Goal: Task Accomplishment & Management: Use online tool/utility

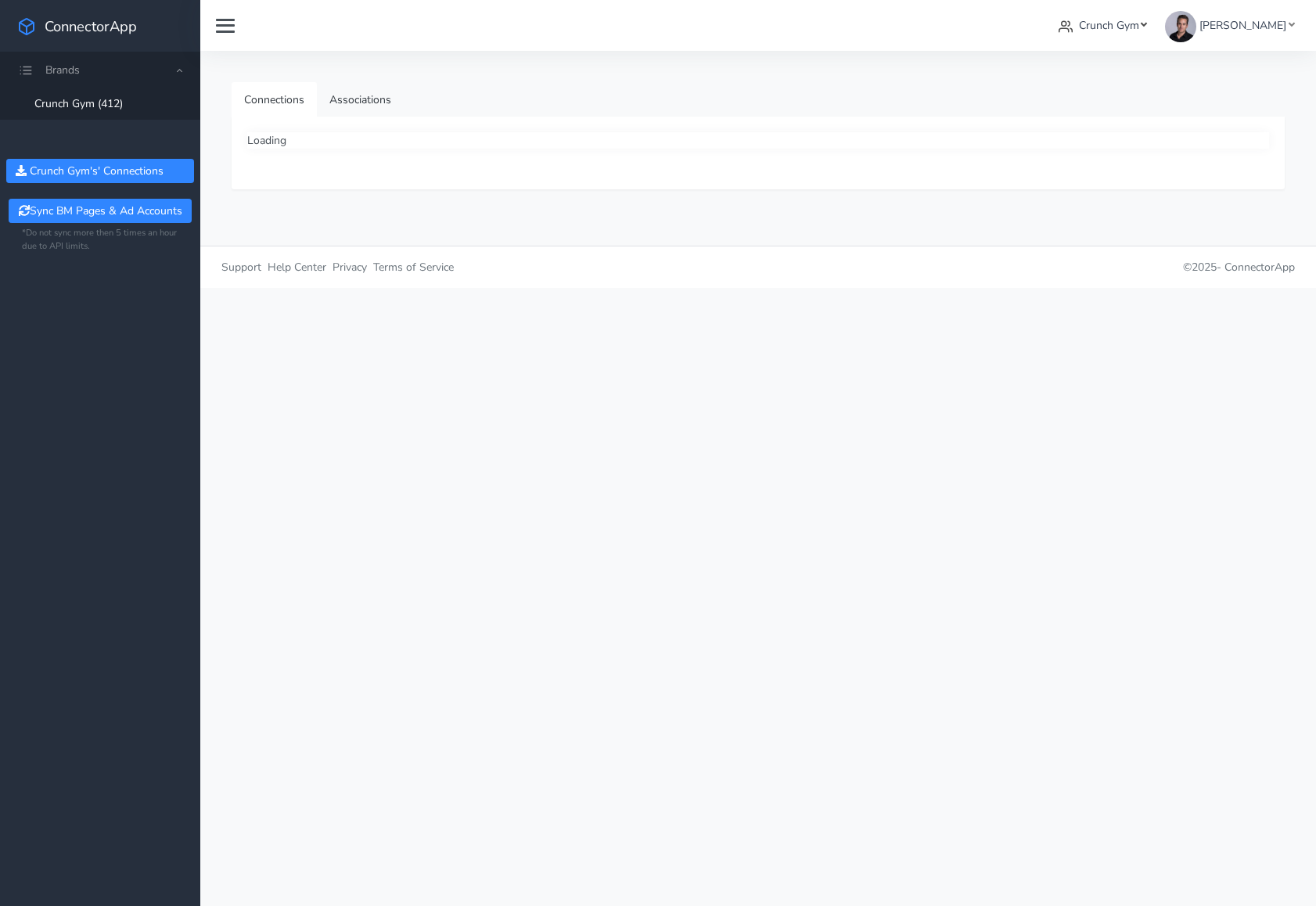
click at [1139, 29] on span "Crunch Gym" at bounding box center [1109, 24] width 61 height 15
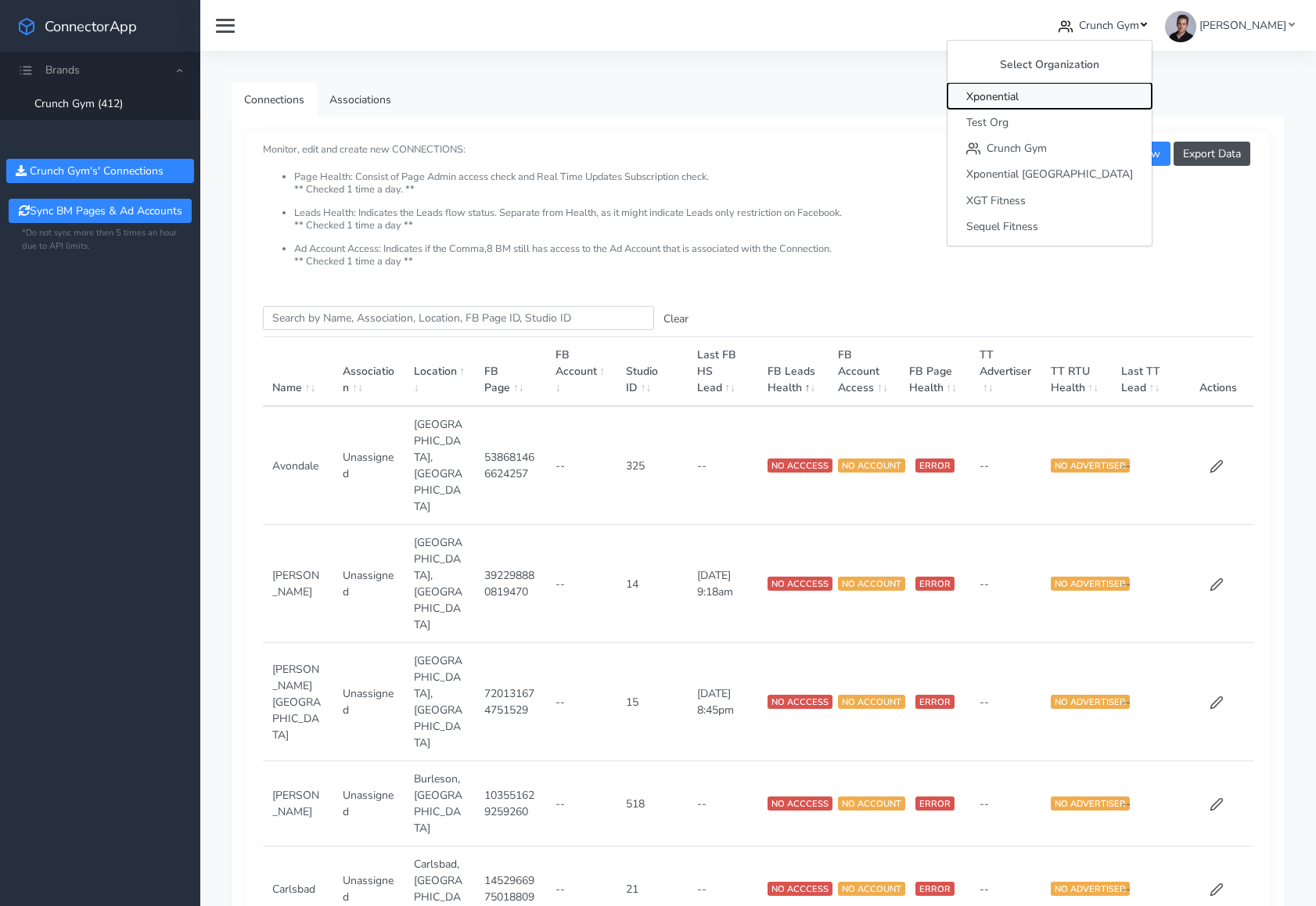
click at [1122, 98] on button "Xponential" at bounding box center [1049, 96] width 204 height 25
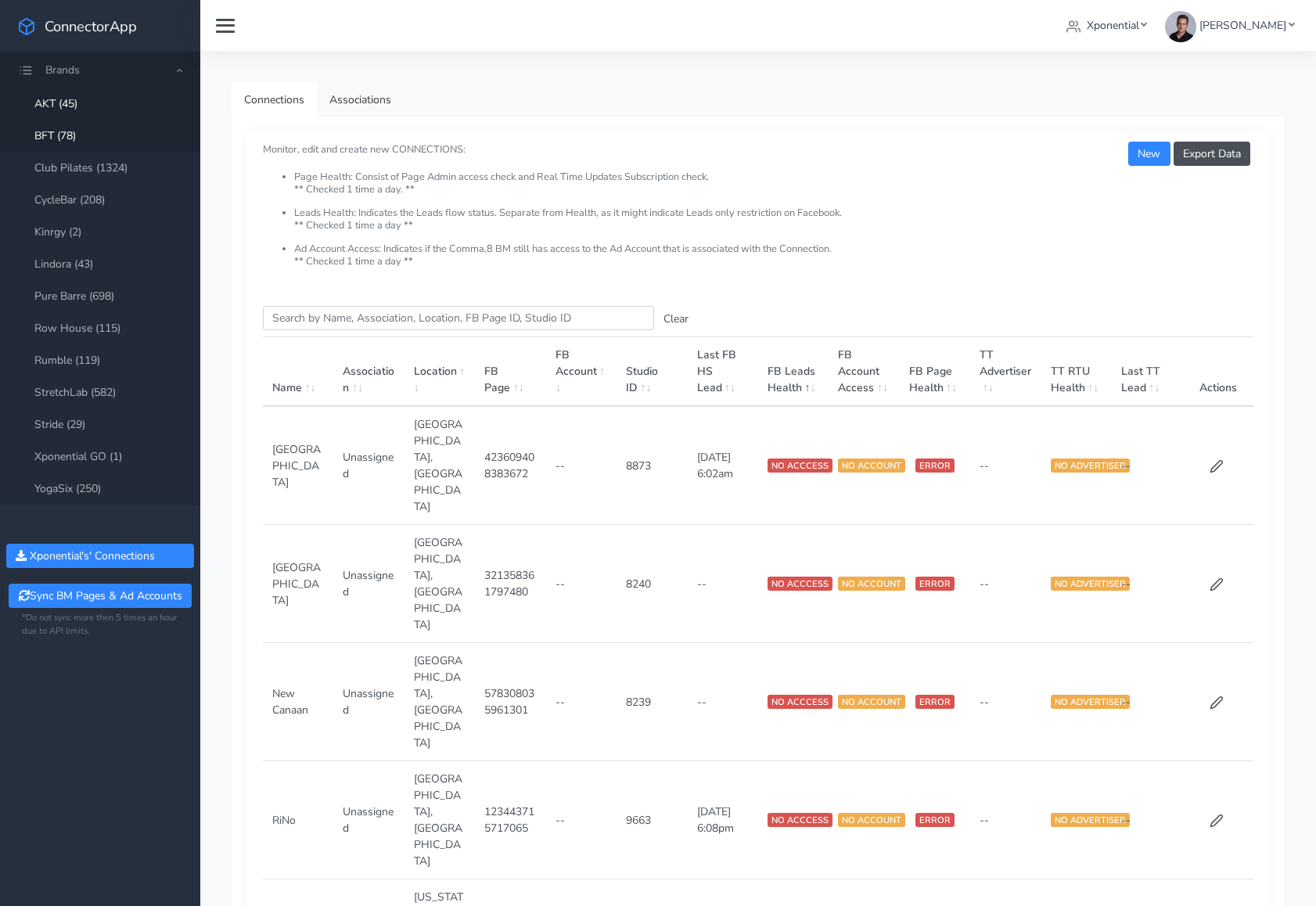
click at [98, 140] on link "BFT (78)" at bounding box center [100, 136] width 200 height 32
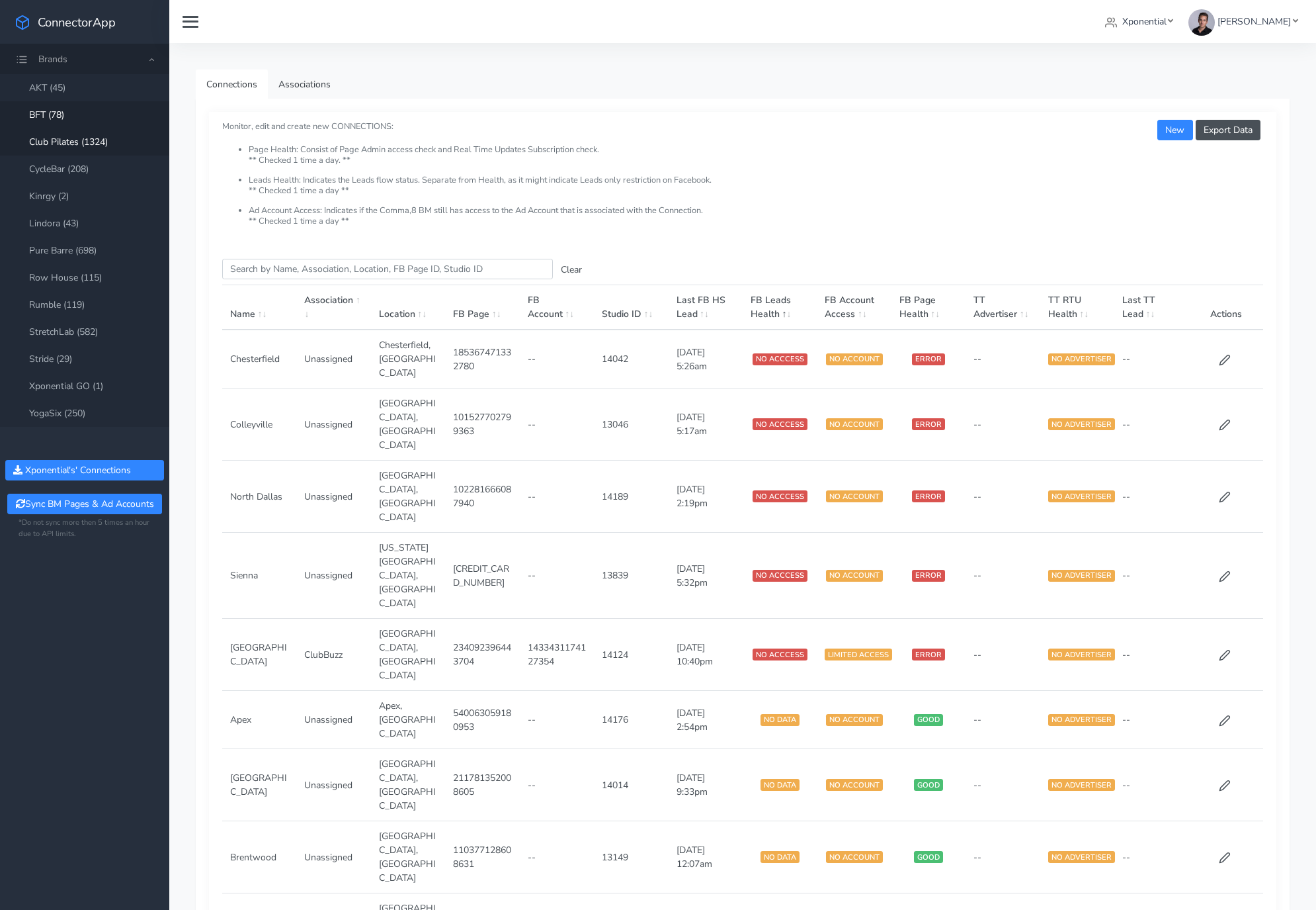
click at [85, 147] on link "Club Pilates (1324)" at bounding box center [84, 141] width 169 height 27
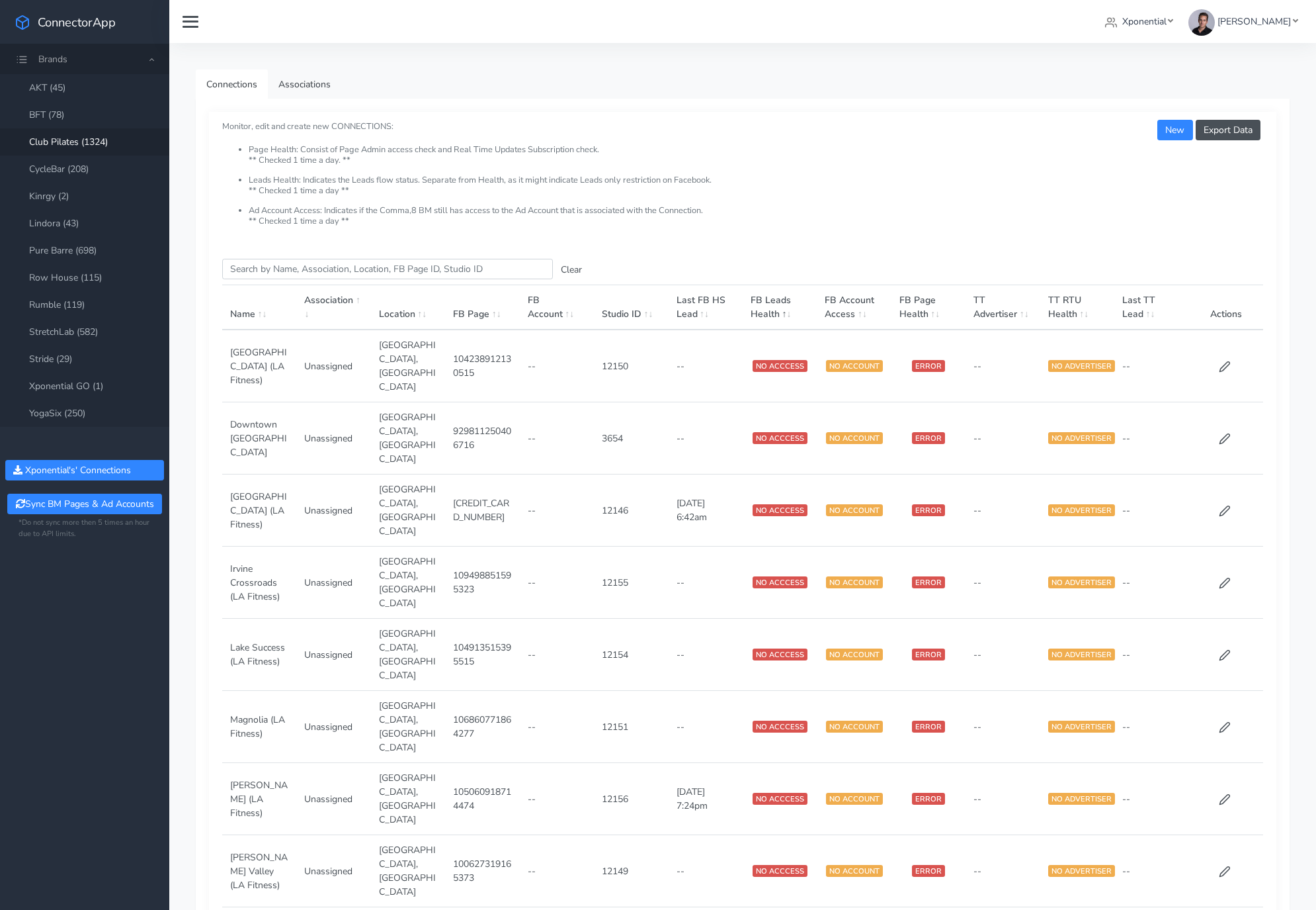
click at [755, 322] on th "FB Leads Health" at bounding box center [780, 307] width 74 height 45
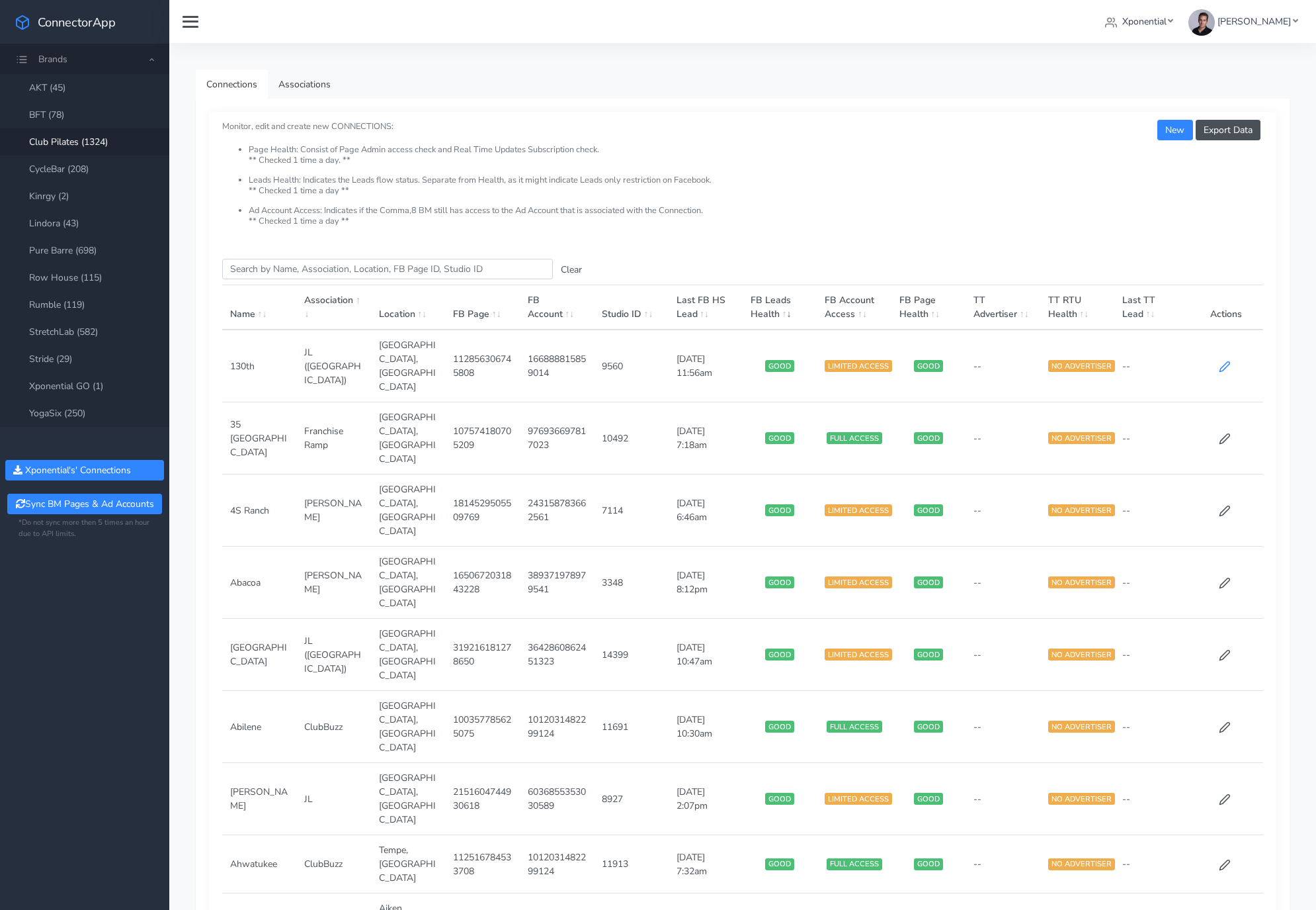
click at [1112, 372] on icon at bounding box center [1225, 367] width 12 height 12
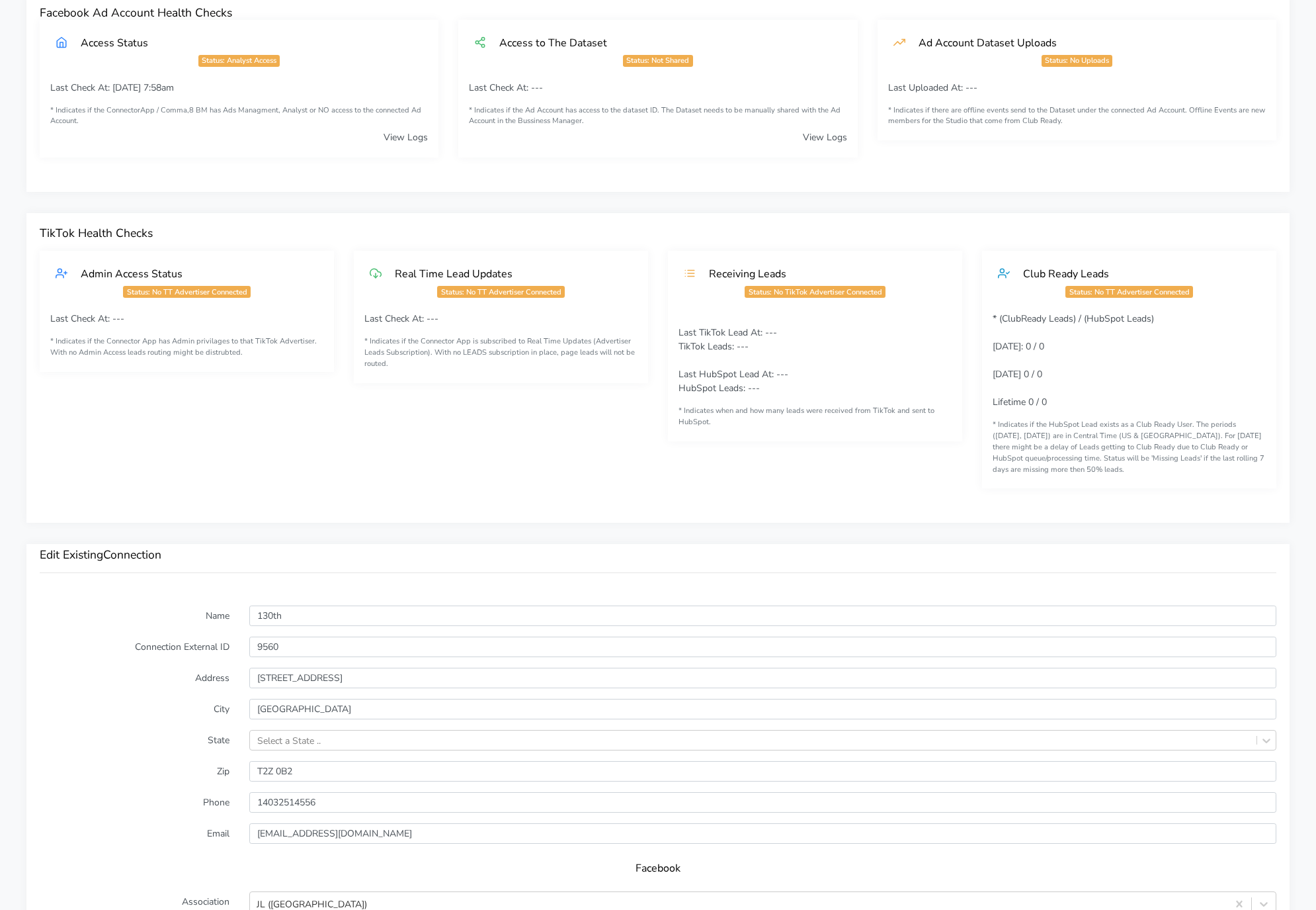
scroll to position [949, 0]
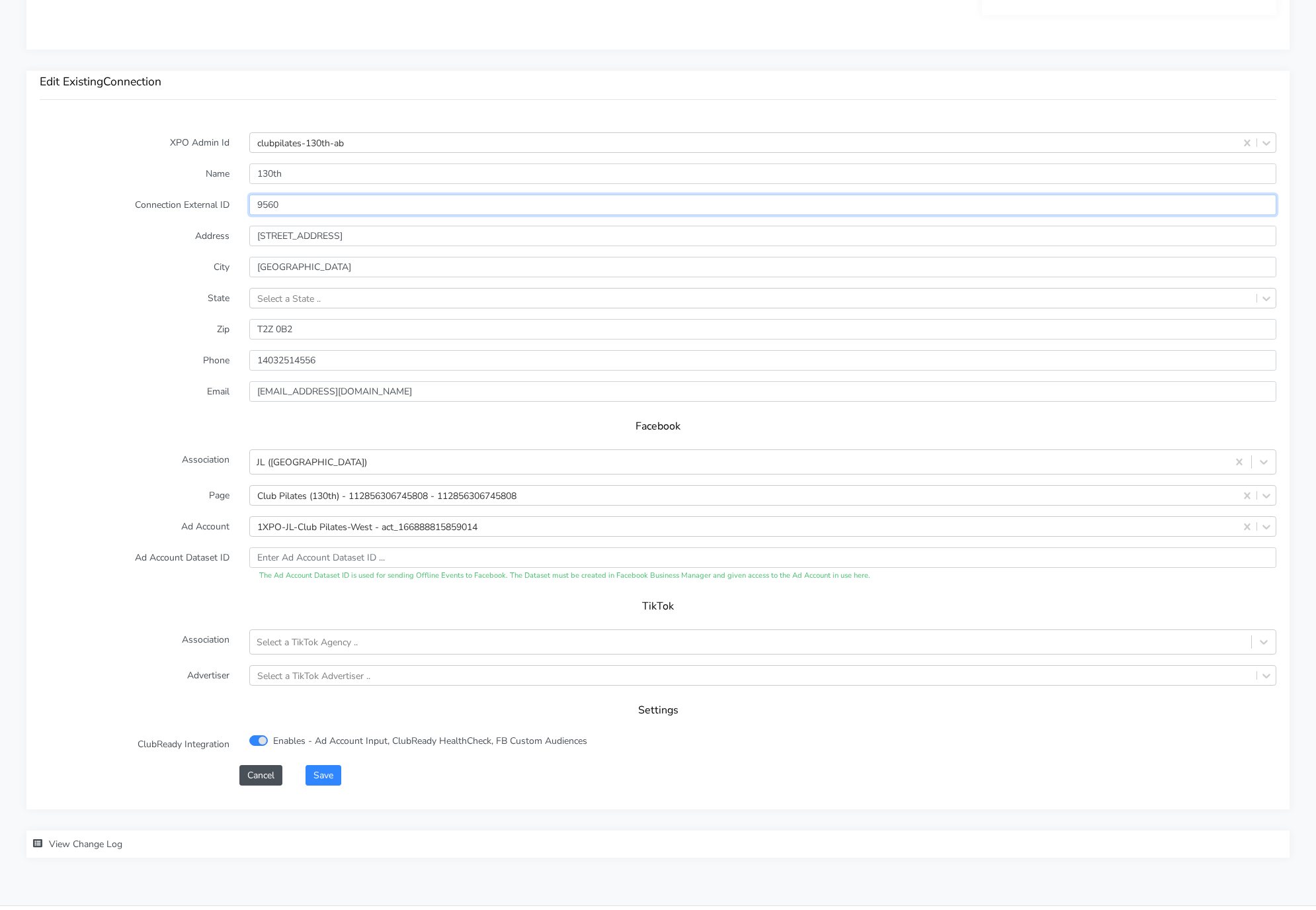
drag, startPoint x: 278, startPoint y: 211, endPoint x: 225, endPoint y: 205, distance: 53.3
click at [225, 205] on div "Connection External ID 9560" at bounding box center [658, 205] width 1257 height 21
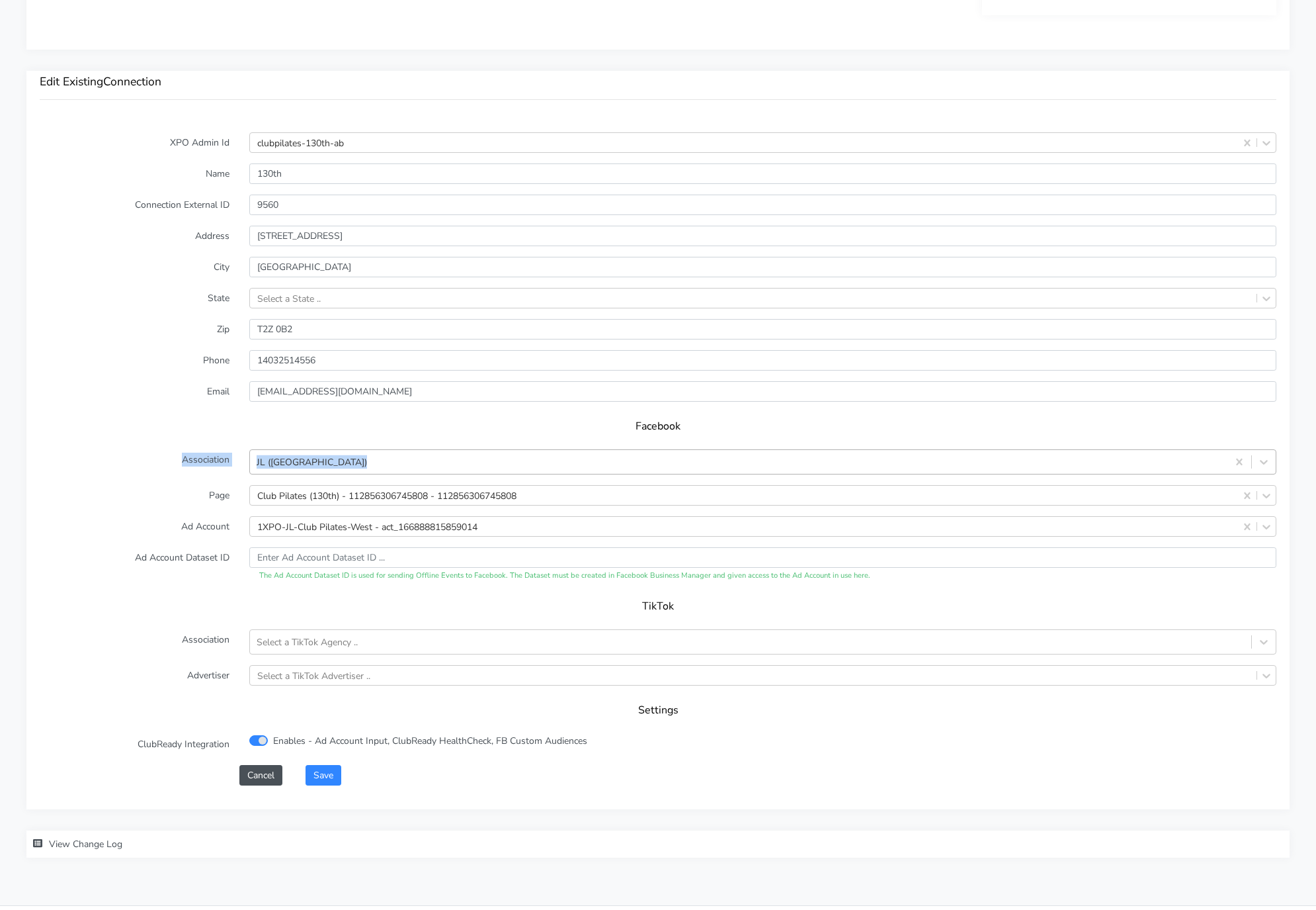
drag, startPoint x: 164, startPoint y: 459, endPoint x: 253, endPoint y: 458, distance: 89.0
click at [253, 458] on div "Association JL ([GEOGRAPHIC_DATA])" at bounding box center [658, 462] width 1257 height 25
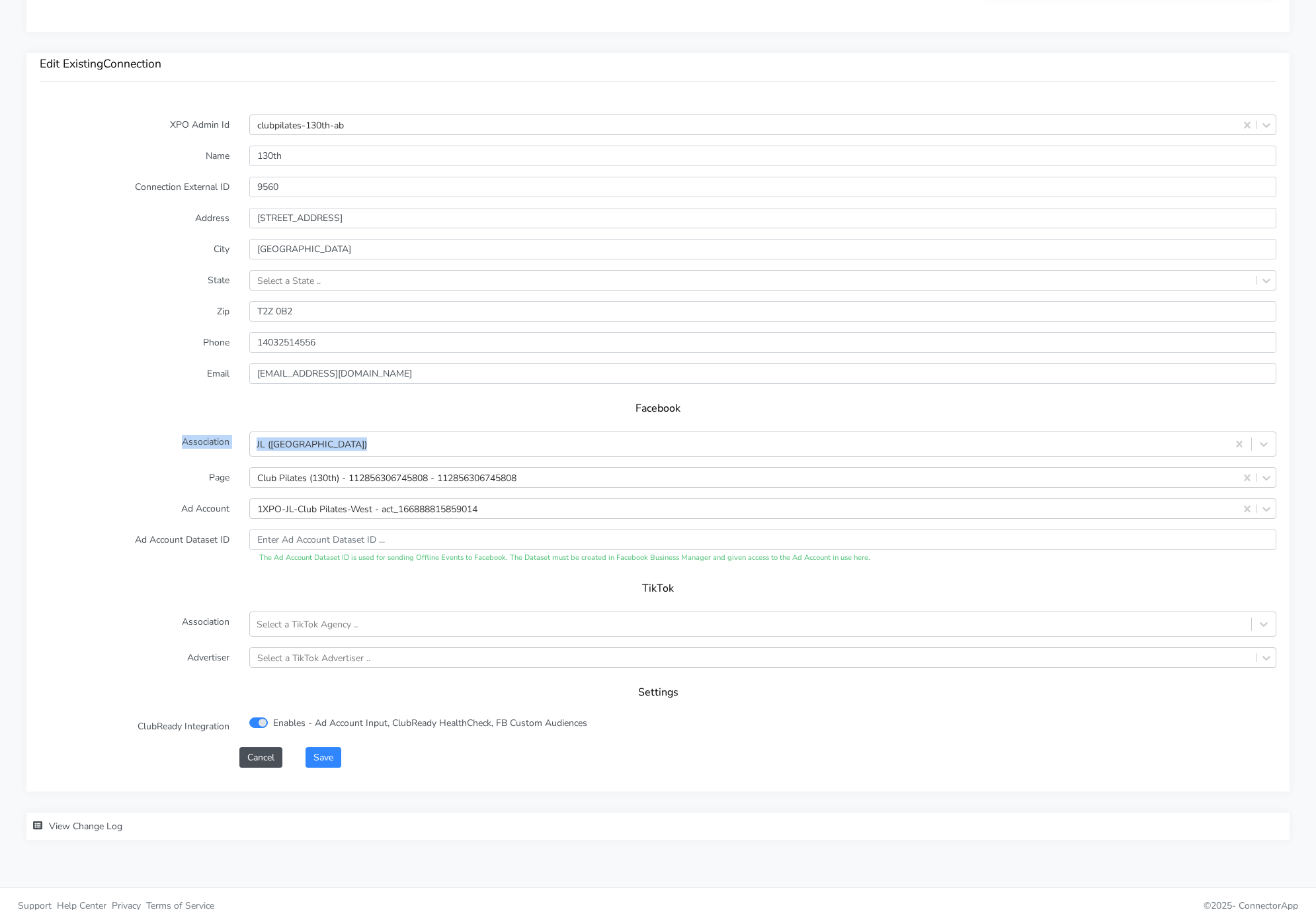
scroll to position [971, 0]
drag, startPoint x: 238, startPoint y: 500, endPoint x: 274, endPoint y: 498, distance: 36.1
click at [274, 498] on div "Ad Account 1XPO-JL-Club Pilates-West - act_166888815859014" at bounding box center [658, 504] width 1257 height 21
click at [242, 557] on div "The Ad Account Dataset ID is used for sending Offline Events to Facebook. The D…" at bounding box center [763, 542] width 1047 height 35
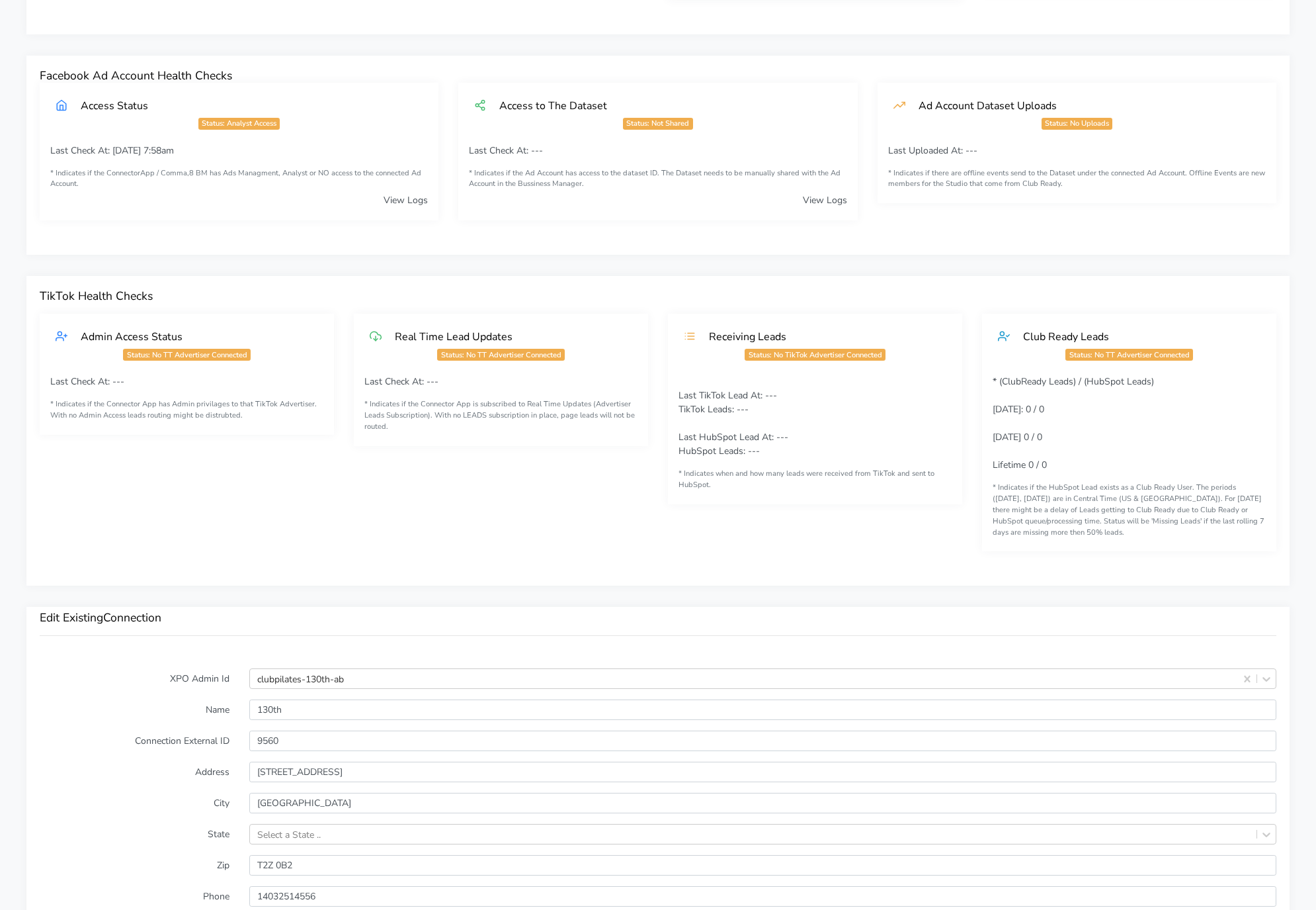
scroll to position [0, 0]
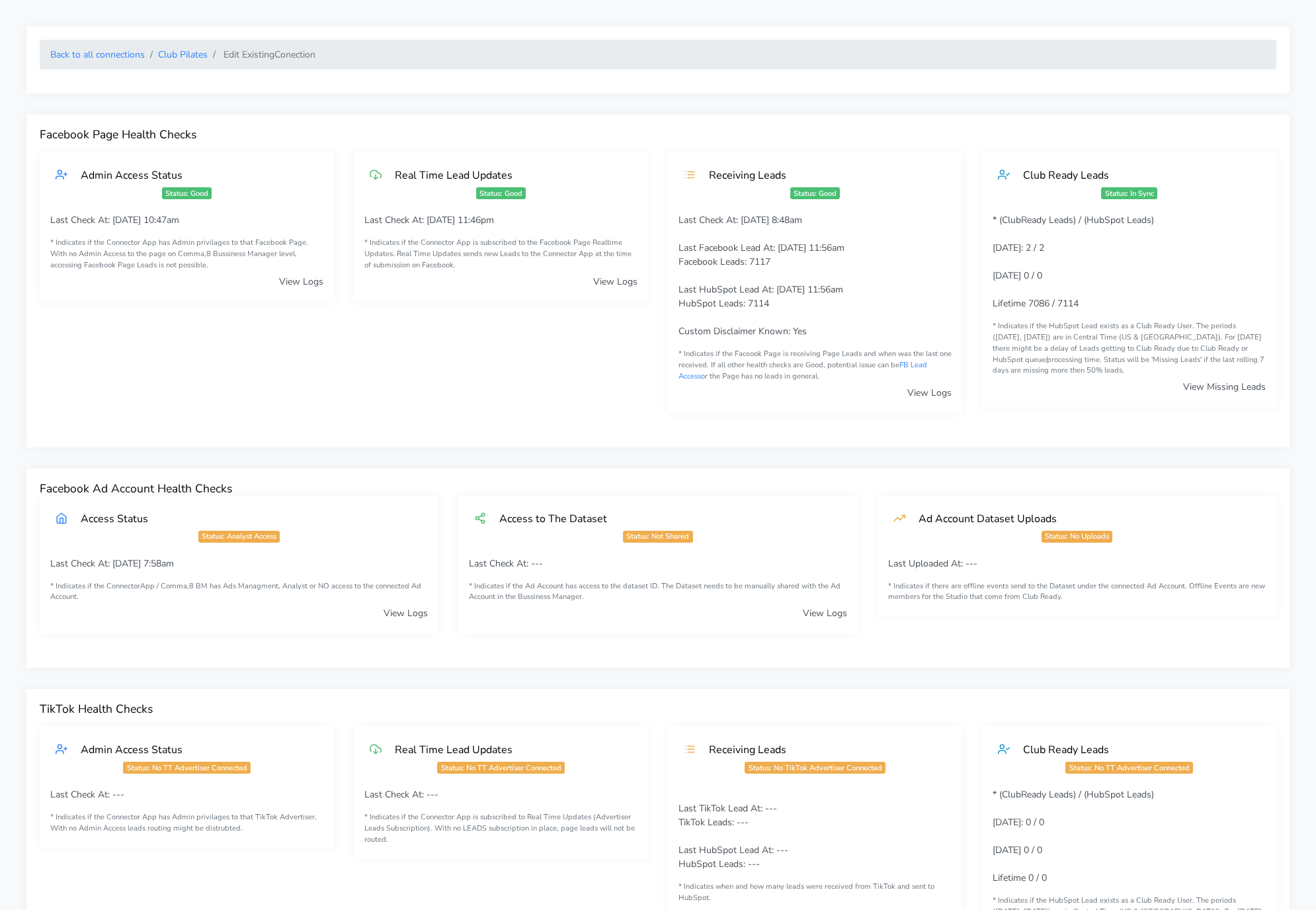
click at [471, 498] on div "Access to The Dataset Status: Not Shared" at bounding box center [657, 526] width 399 height 61
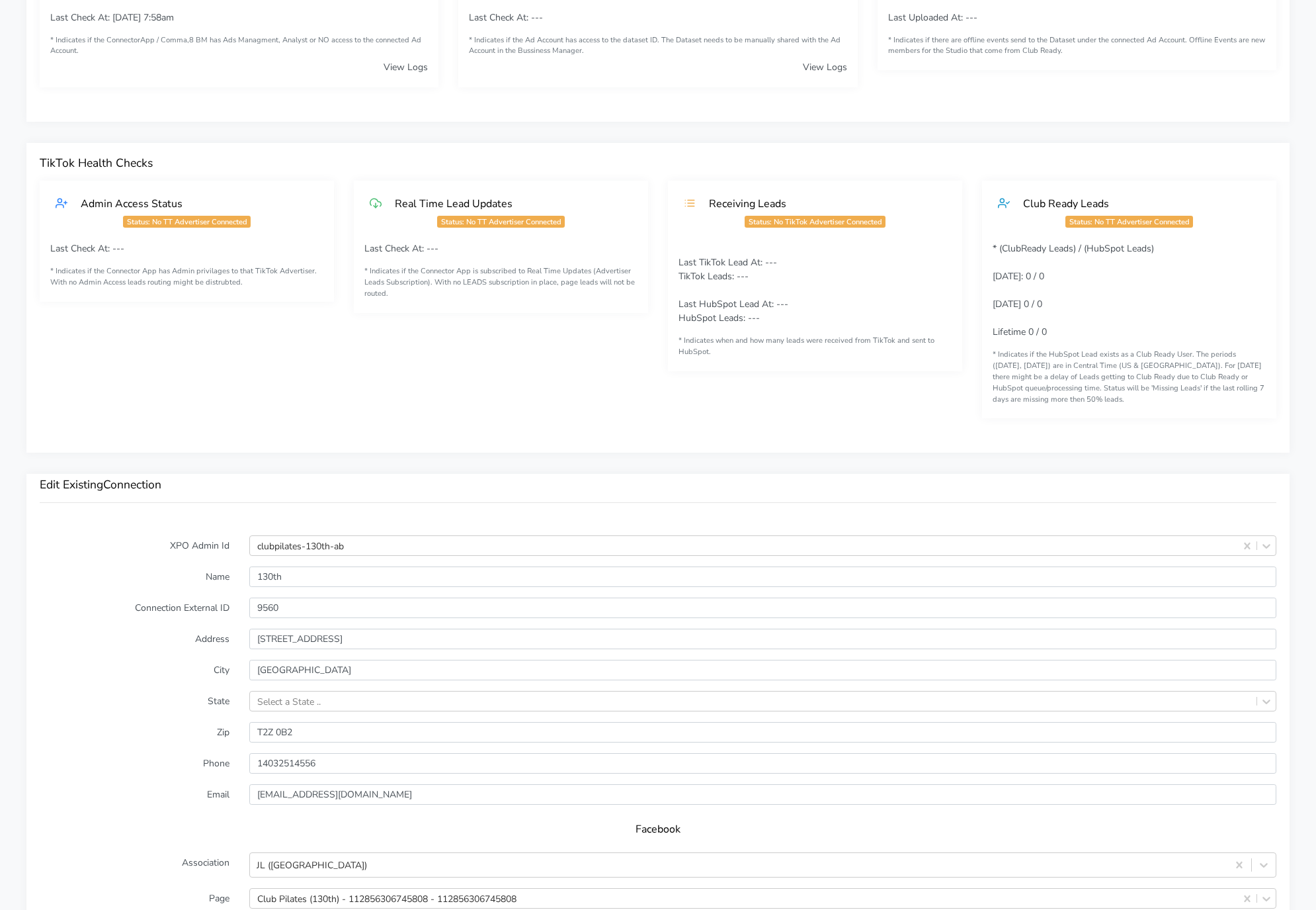
scroll to position [880, 0]
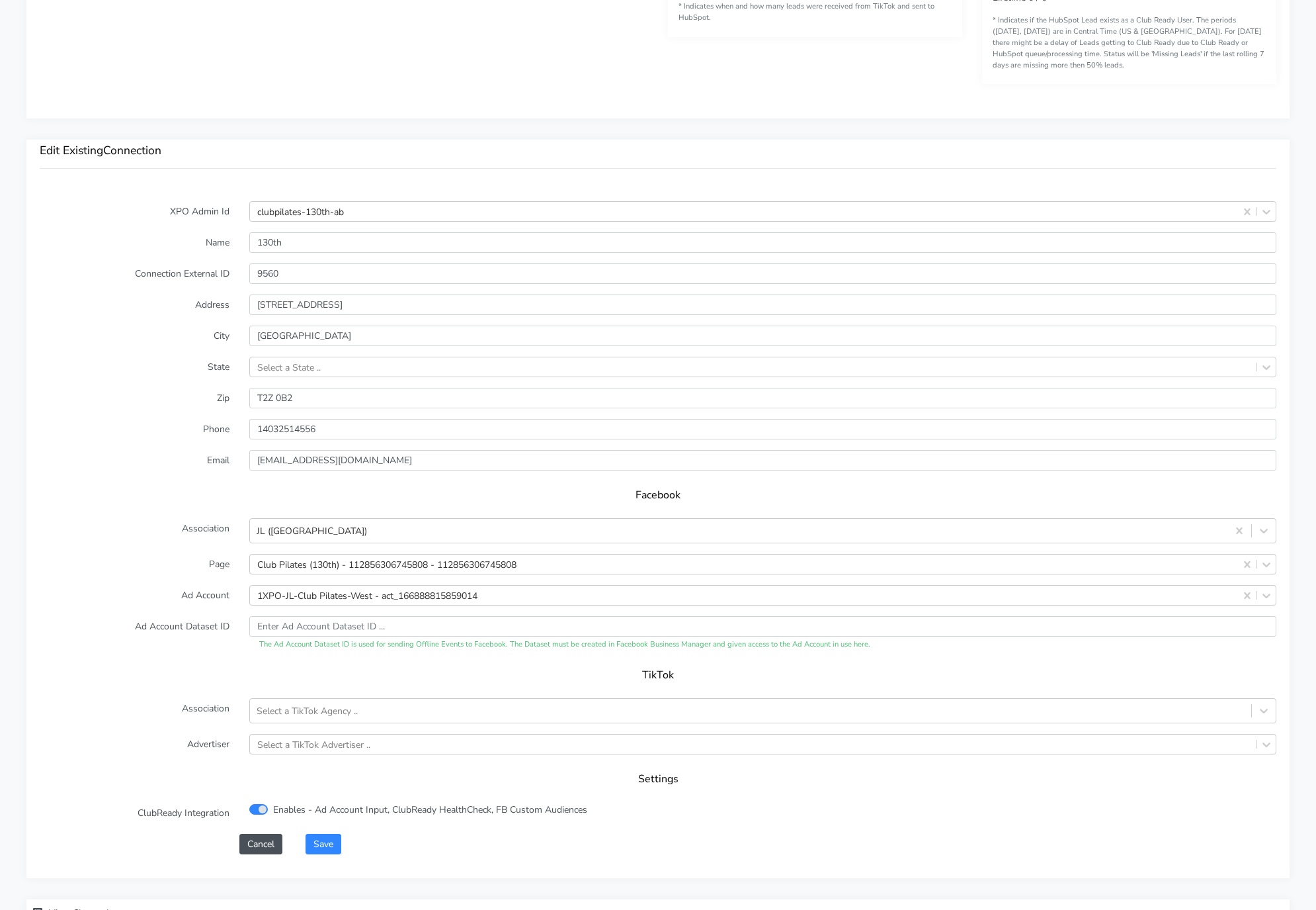
drag, startPoint x: 167, startPoint y: 601, endPoint x: 283, endPoint y: 617, distance: 117.1
click at [206, 609] on form "XPO Admin Id clubpilates-130th-ab Name 130th Connection External ID 9560 Addres…" at bounding box center [658, 528] width 1237 height 652
drag, startPoint x: 168, startPoint y: 604, endPoint x: 205, endPoint y: 604, distance: 37.0
click at [182, 604] on label "Ad Account" at bounding box center [135, 595] width 210 height 21
